Goal: Check status: Check status

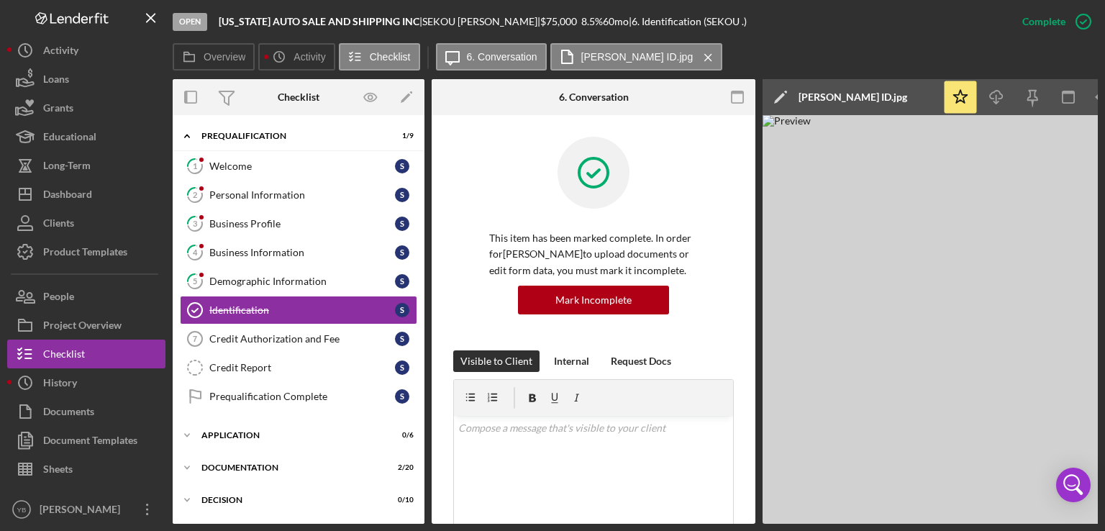
scroll to position [541, 0]
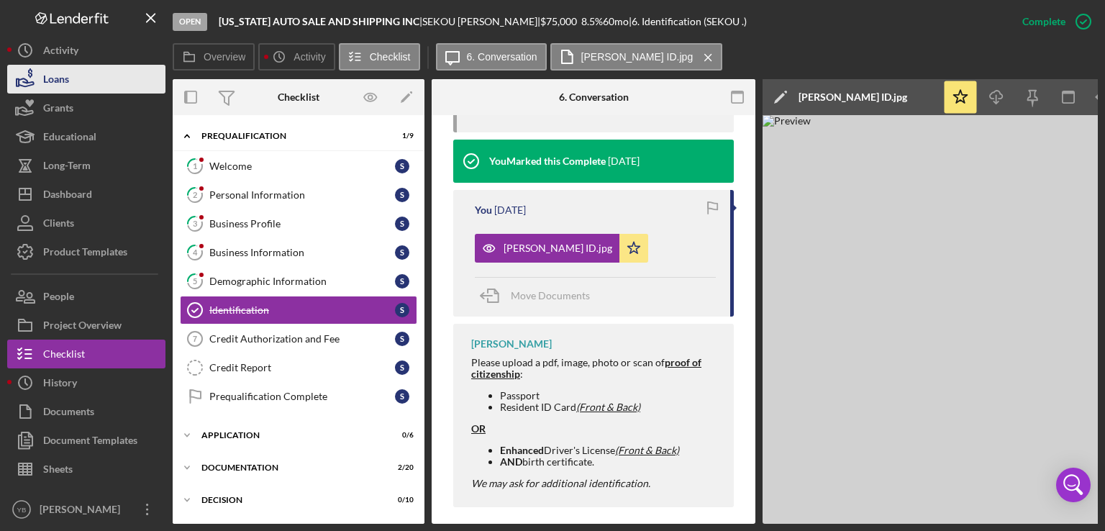
click at [60, 86] on div "Loans" at bounding box center [56, 81] width 26 height 32
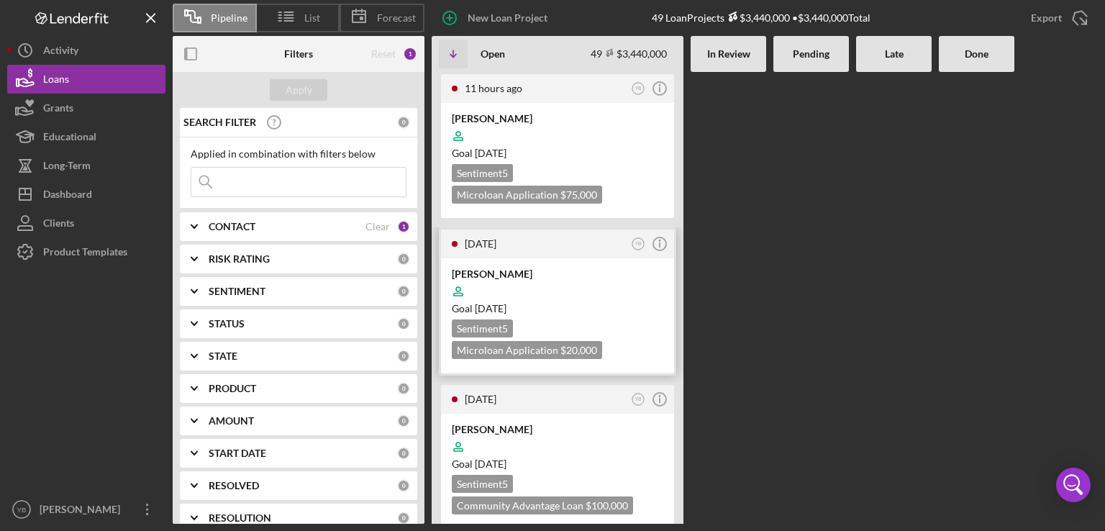
click at [541, 268] on div "[PERSON_NAME]" at bounding box center [558, 274] width 212 height 14
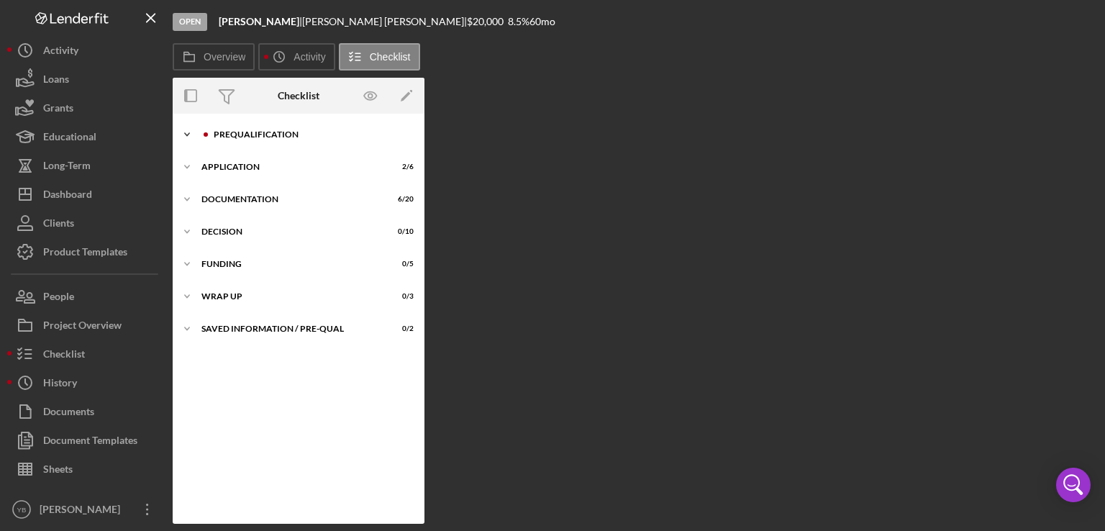
click at [242, 133] on div "Prequalification" at bounding box center [310, 134] width 193 height 9
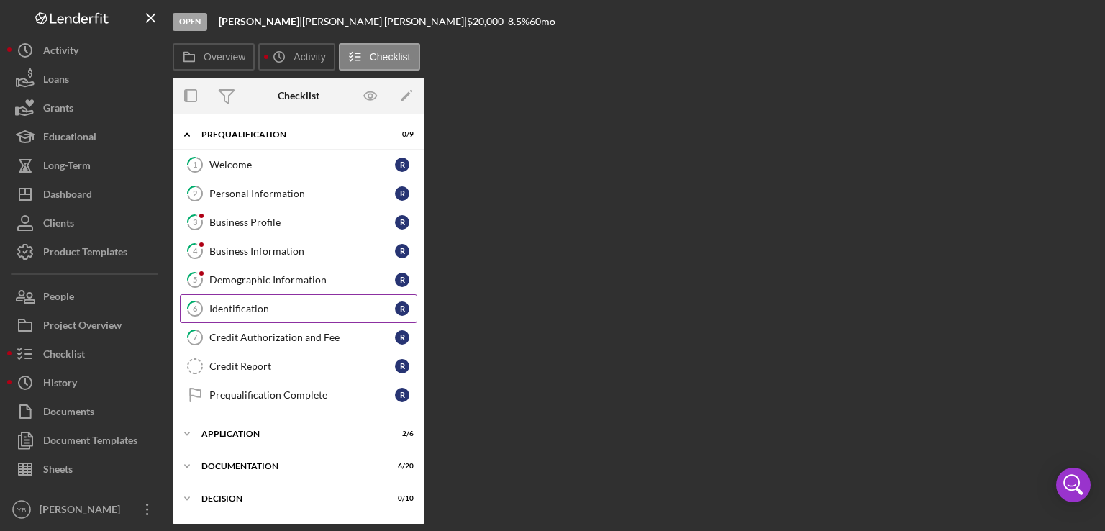
click at [237, 308] on div "Identification" at bounding box center [302, 309] width 186 height 12
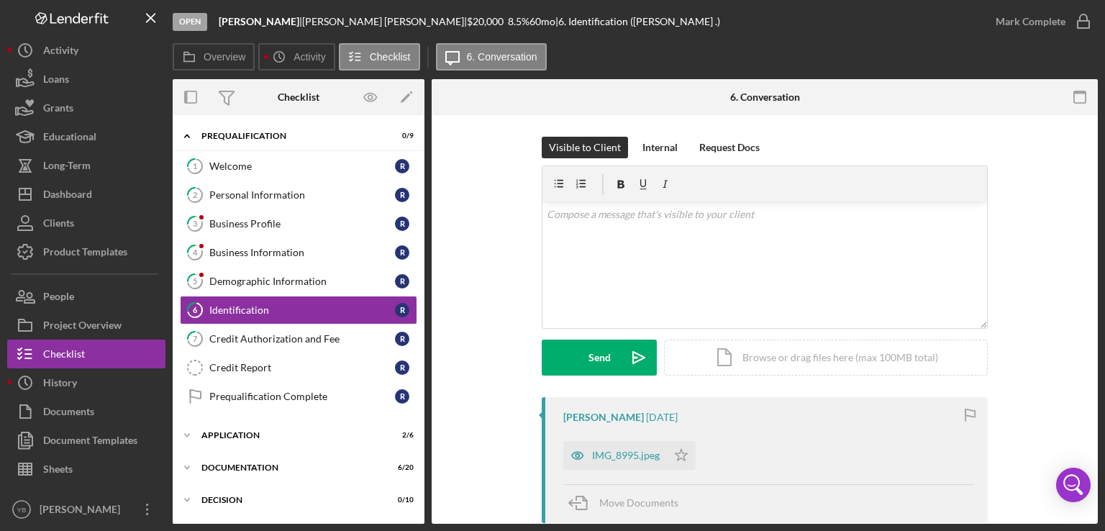
click at [1038, 294] on div "Visible to Client Internal Request Docs v Color teal Color pink Remove color Ad…" at bounding box center [764, 267] width 623 height 261
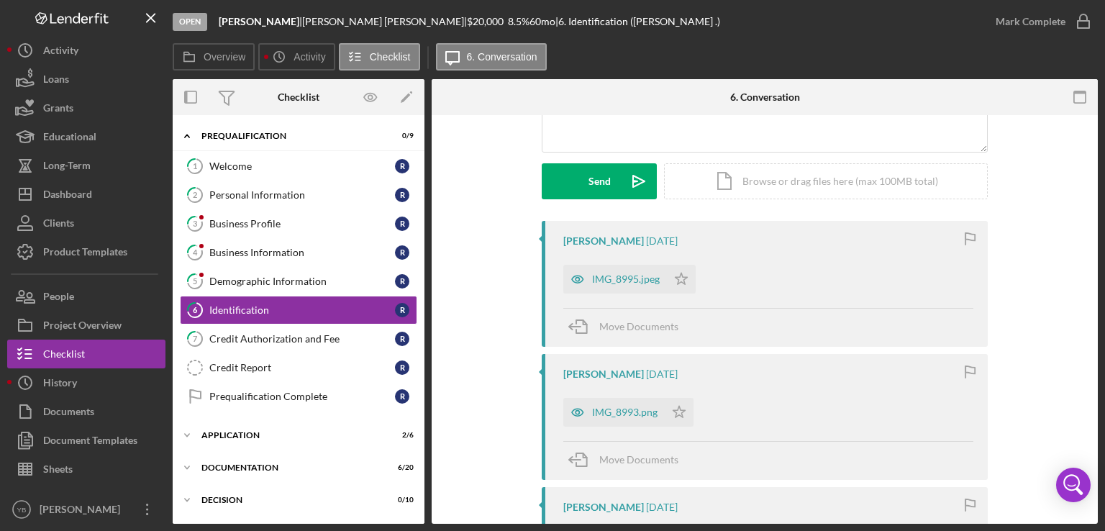
scroll to position [317, 0]
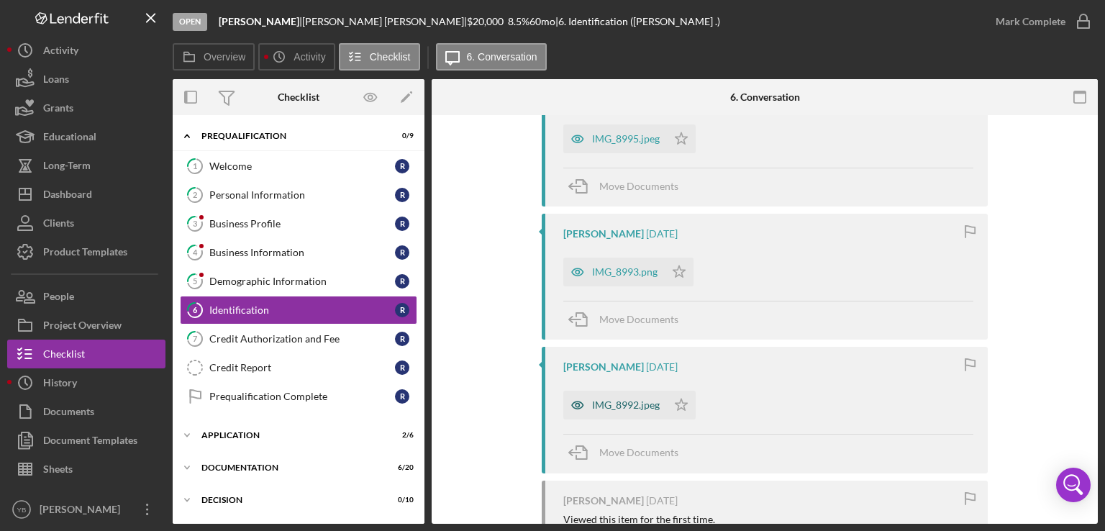
click at [638, 406] on div "IMG_8992.jpeg" at bounding box center [626, 405] width 68 height 12
